Goal: Information Seeking & Learning: Learn about a topic

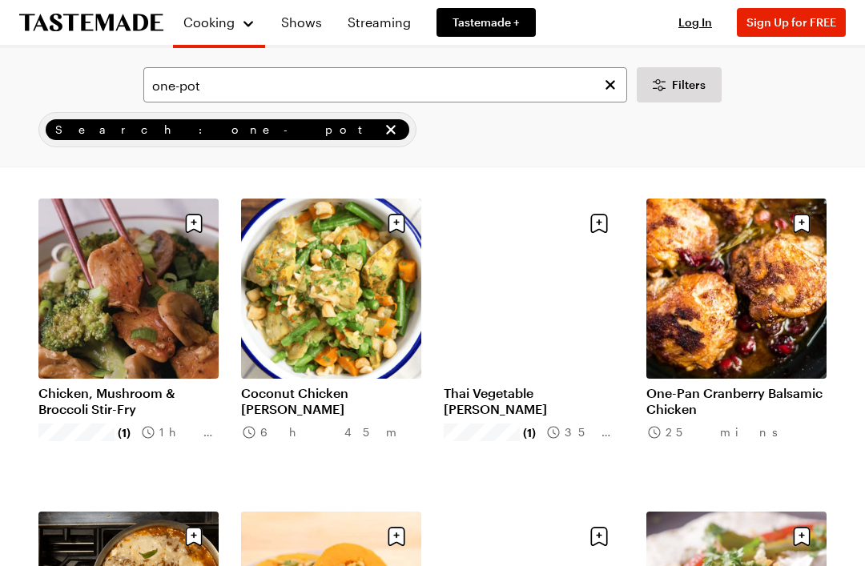
scroll to position [708, 0]
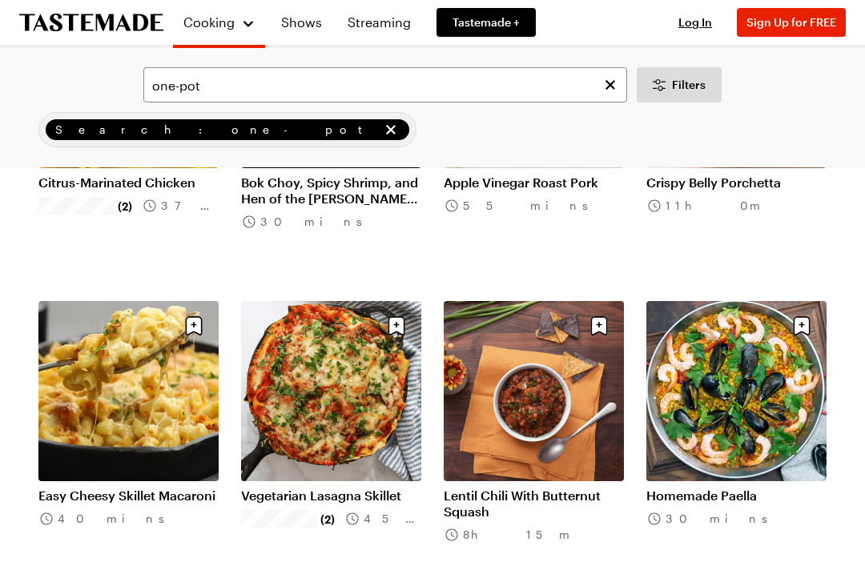
scroll to position [4677, 0]
click at [614, 88] on icon "Clear search" at bounding box center [611, 85] width 10 height 10
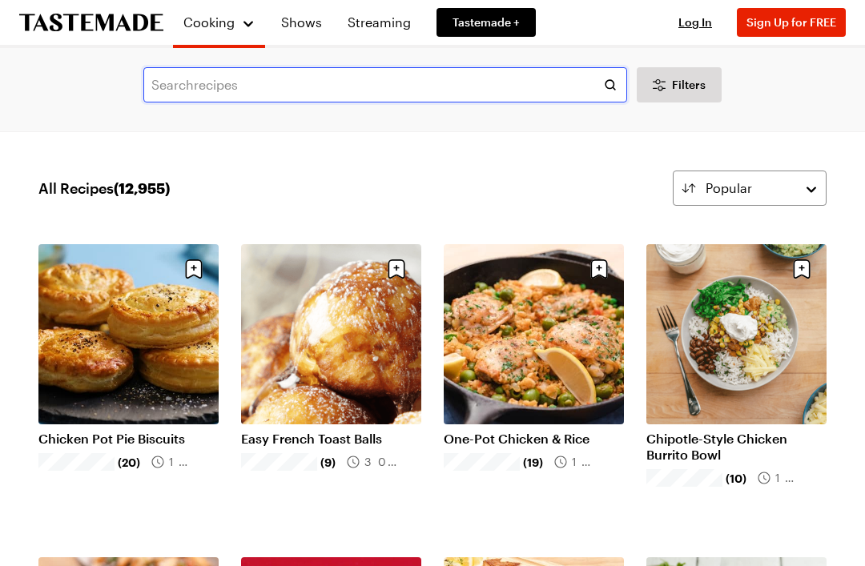
click at [259, 83] on input "text" at bounding box center [385, 84] width 484 height 35
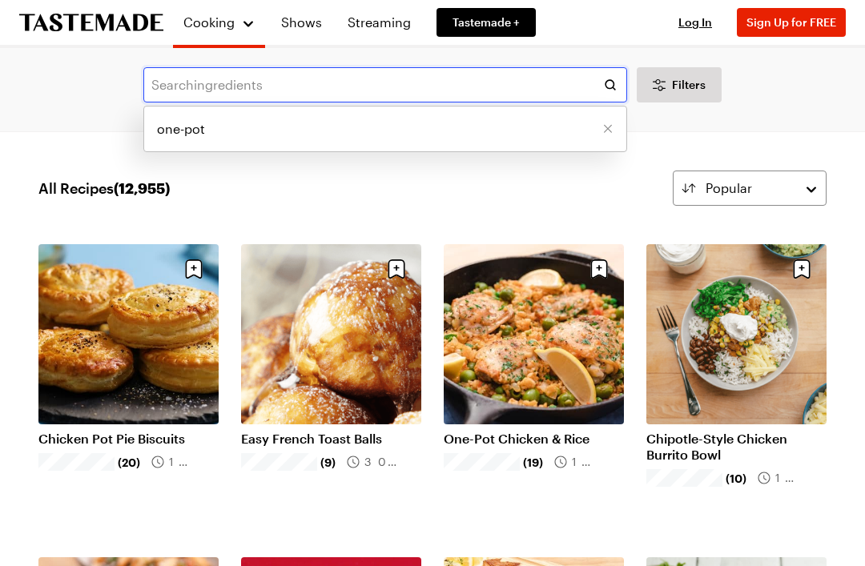
click at [262, 83] on input "text" at bounding box center [385, 84] width 484 height 35
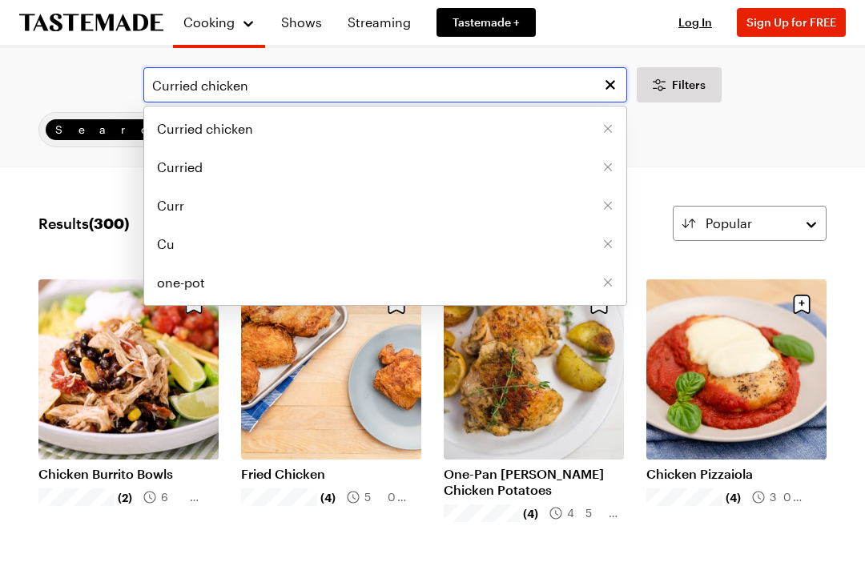
type input "Curried chicken"
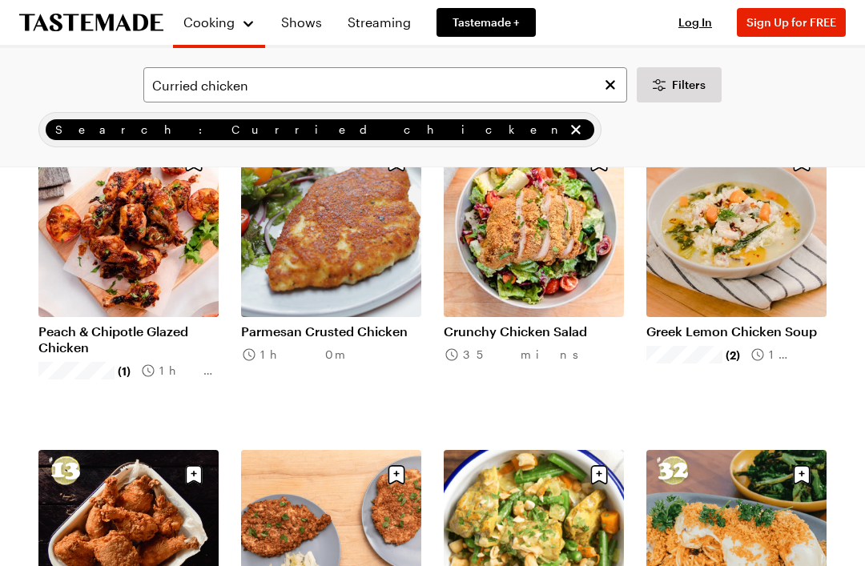
scroll to position [452, 0]
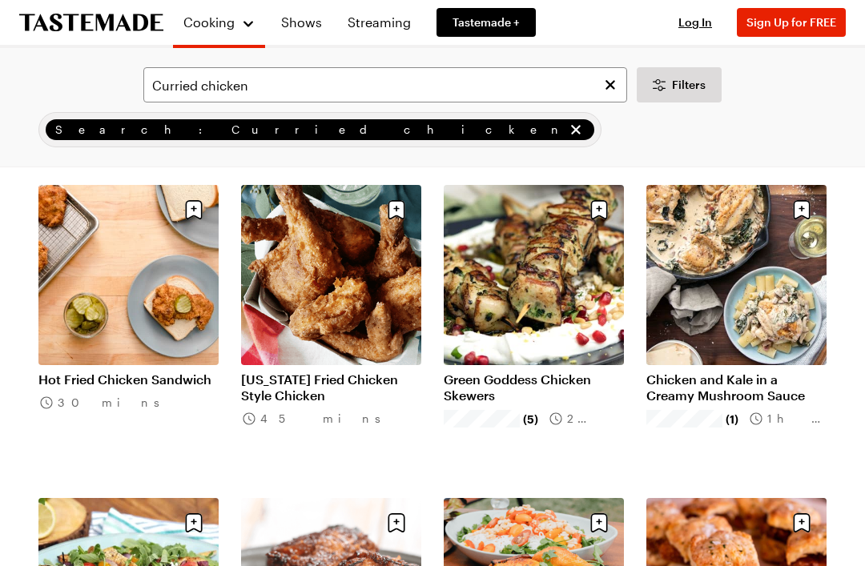
scroll to position [2378, 0]
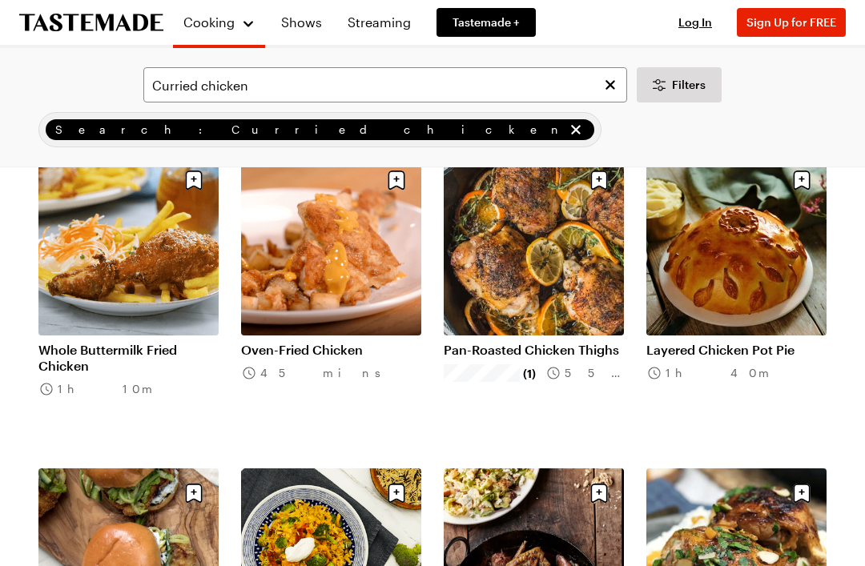
scroll to position [4536, 0]
